Goal: Transaction & Acquisition: Purchase product/service

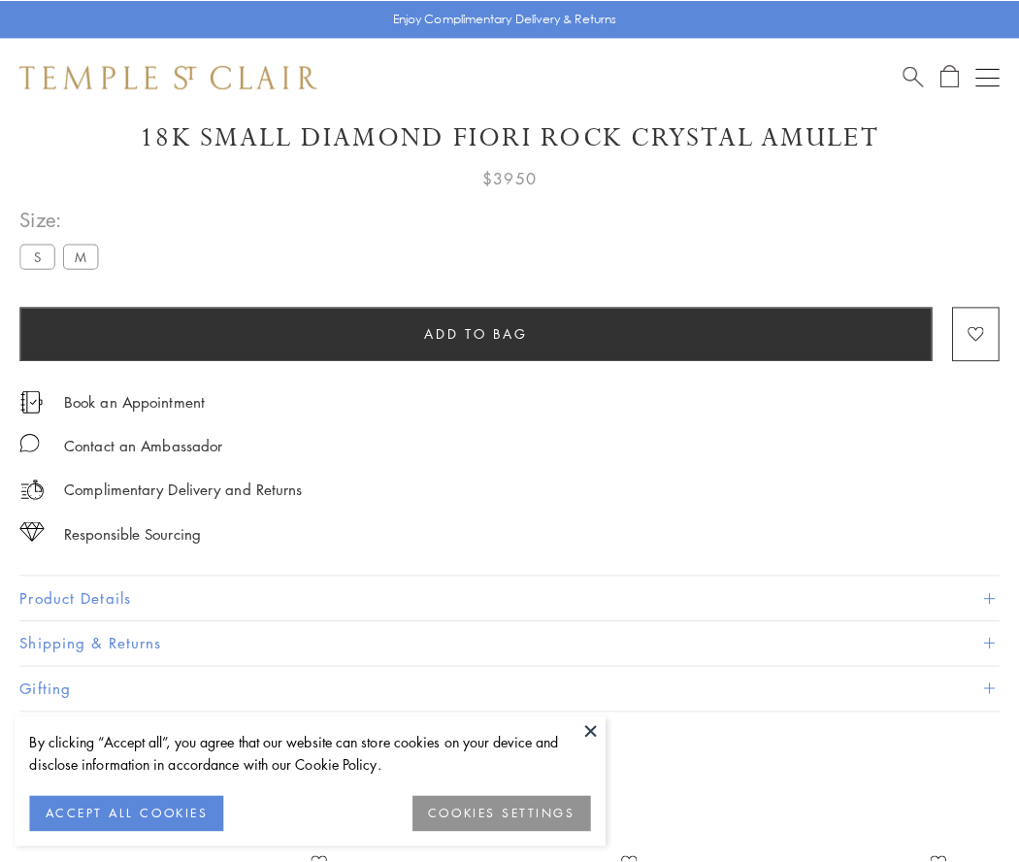
scroll to position [69, 0]
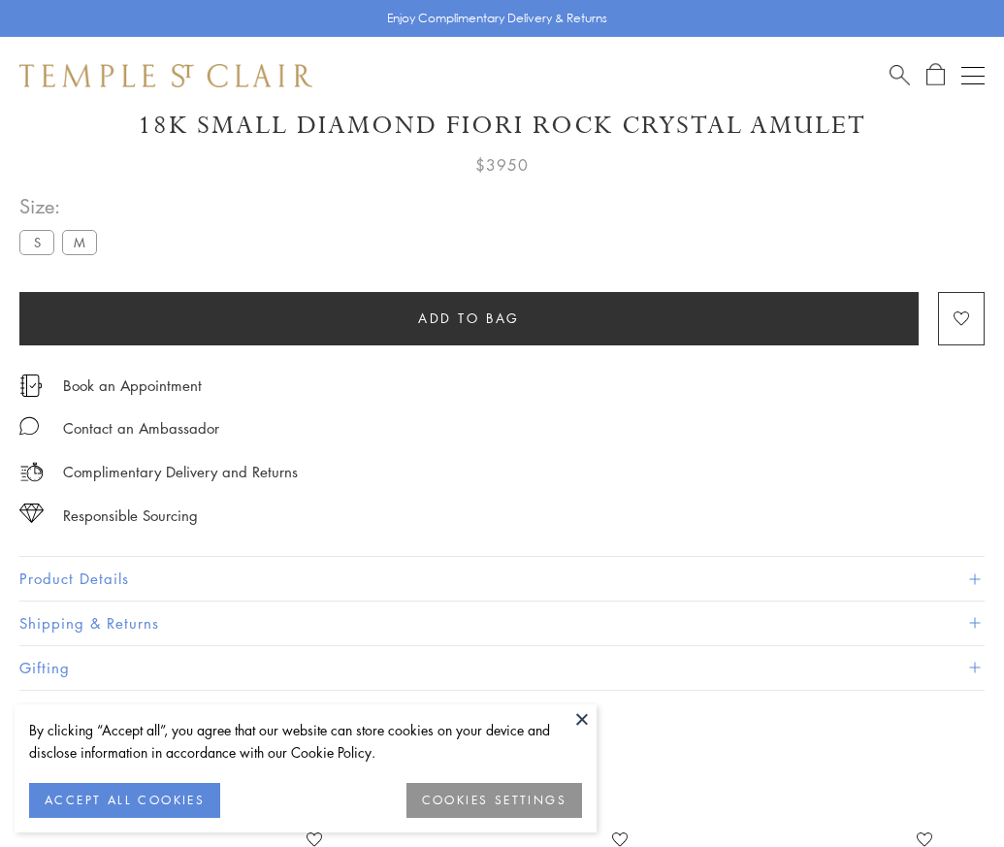
click at [469, 317] on span "Add to bag" at bounding box center [469, 318] width 102 height 21
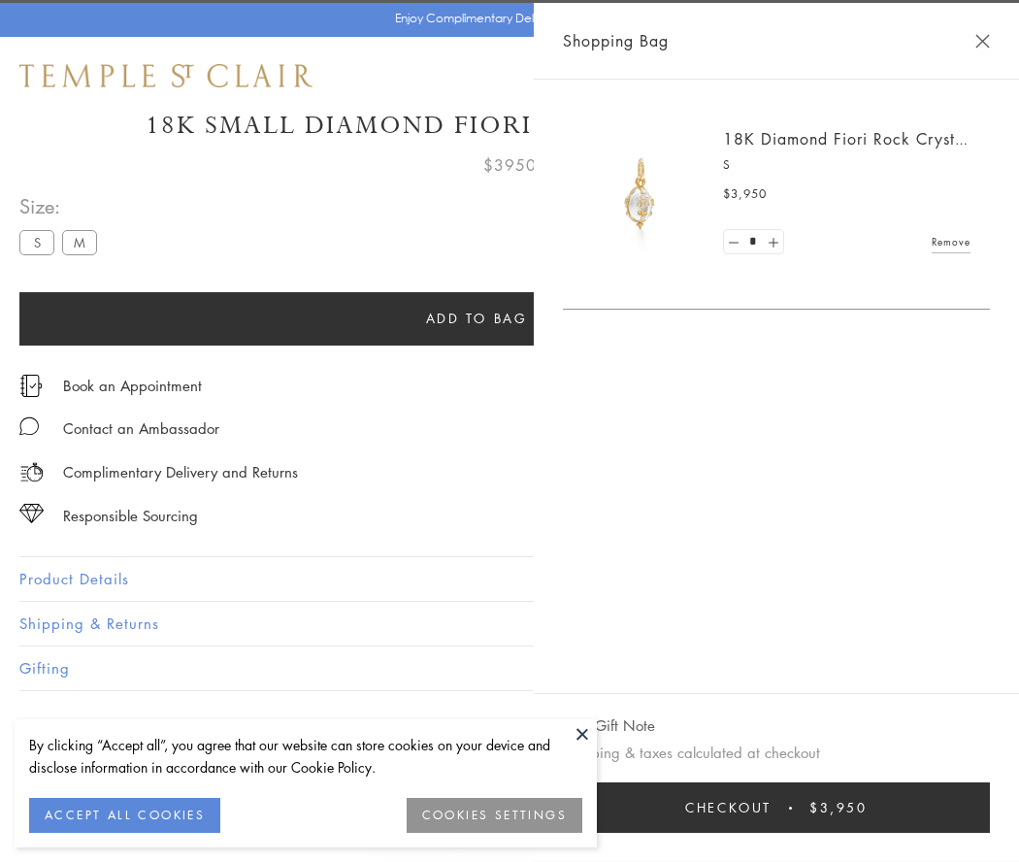
click at [825, 807] on button "Checkout $3,950" at bounding box center [776, 807] width 427 height 50
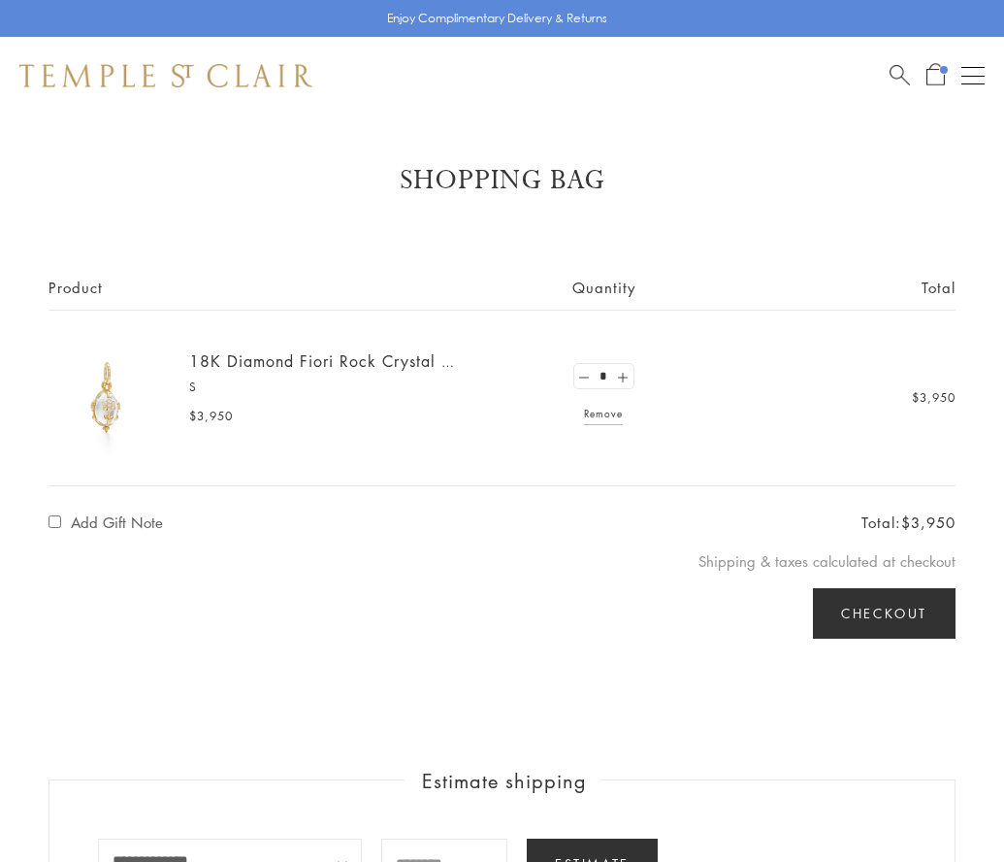
select select "**********"
